Goal: Communication & Community: Connect with others

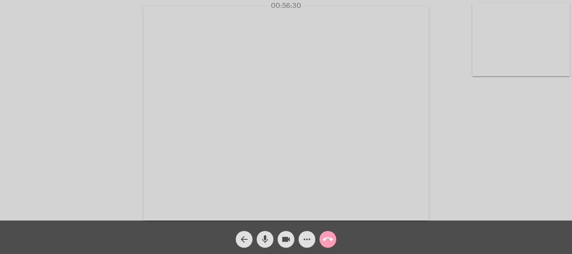
click at [327, 243] on mat-icon "call_end" at bounding box center [328, 240] width 10 height 10
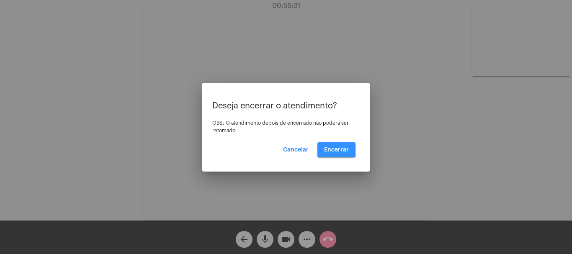
click at [336, 145] on button "Encerrar" at bounding box center [337, 149] width 38 height 15
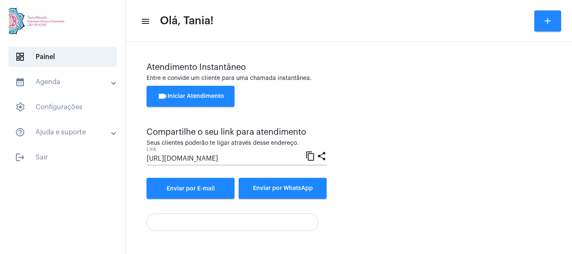
scroll to position [59, 0]
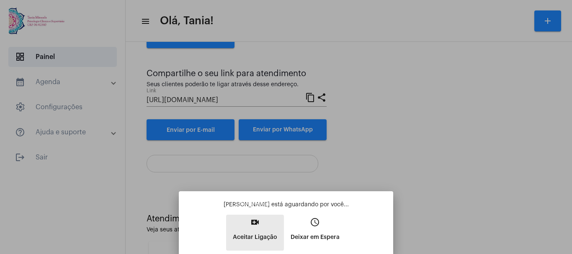
click at [260, 225] on mat-icon "video_call" at bounding box center [255, 222] width 10 height 10
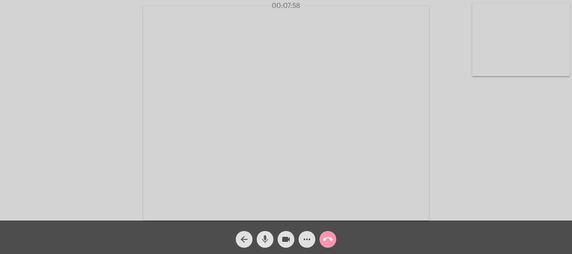
click at [263, 234] on span "mic" at bounding box center [265, 239] width 10 height 17
click at [272, 240] on button "mic_off" at bounding box center [265, 239] width 17 height 17
